Goal: Check status: Check status

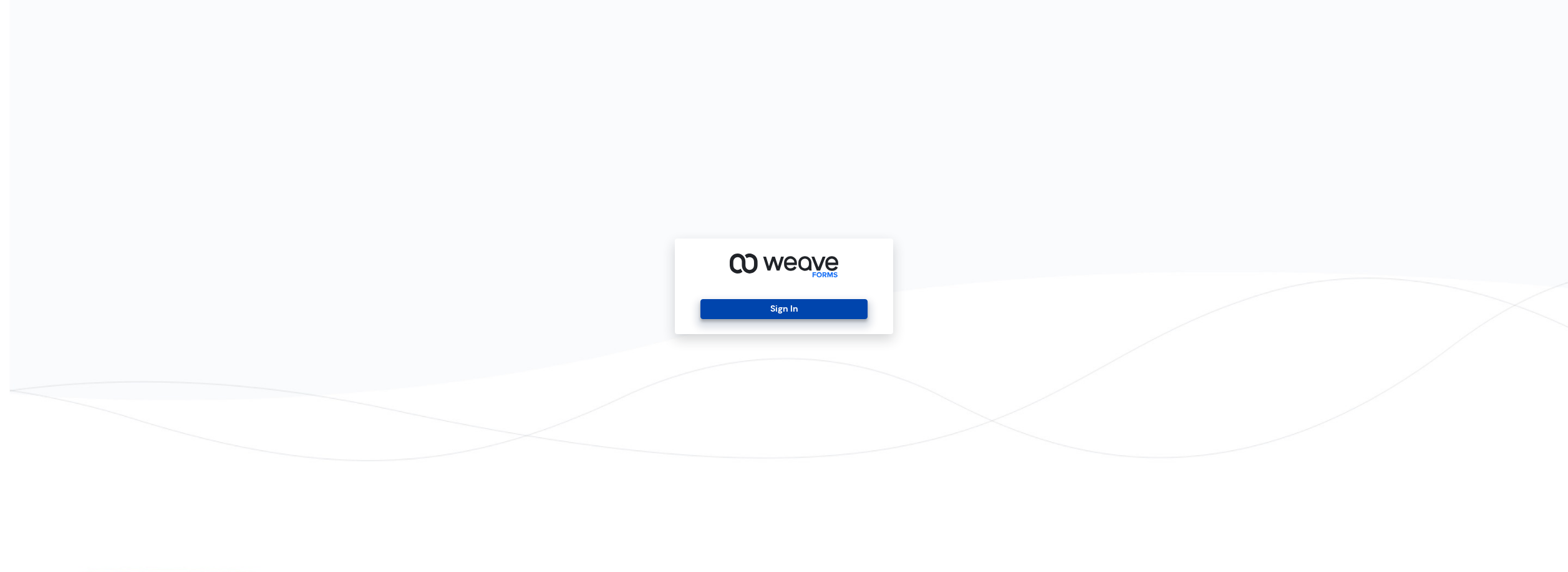
click at [737, 310] on button "Sign In" at bounding box center [783, 309] width 166 height 20
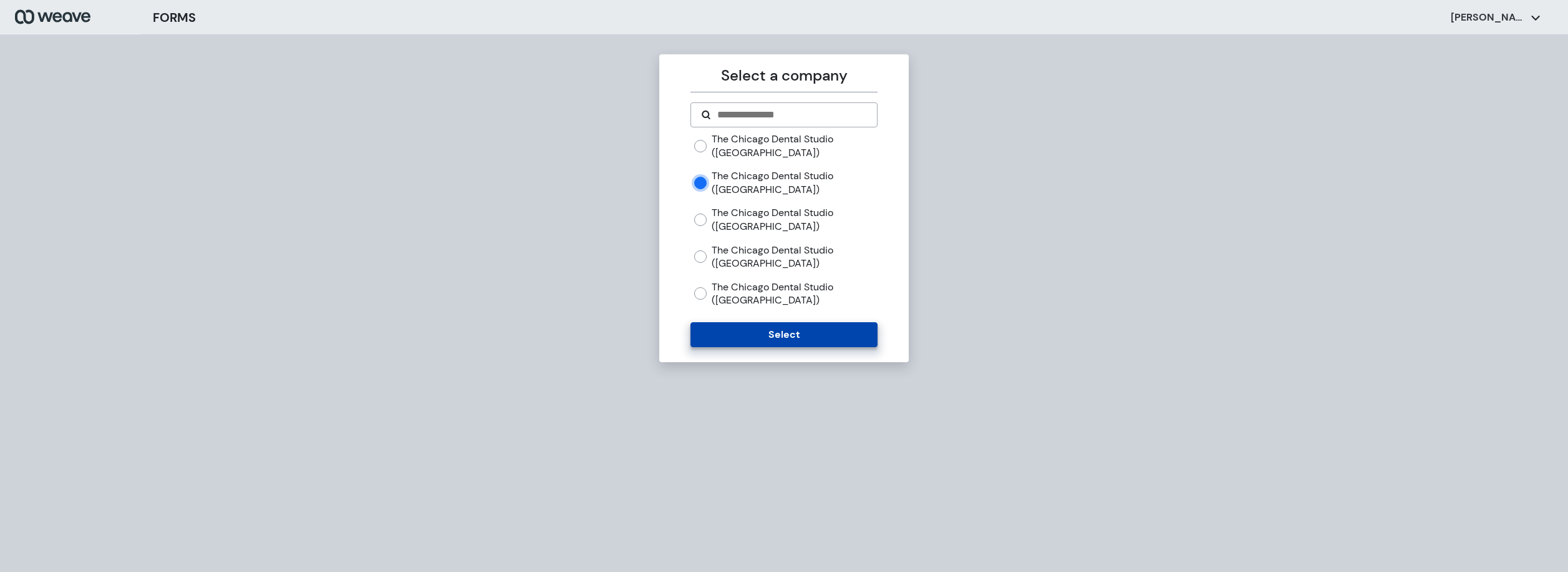
click at [803, 342] on button "Select" at bounding box center [783, 334] width 186 height 25
